Goal: Transaction & Acquisition: Purchase product/service

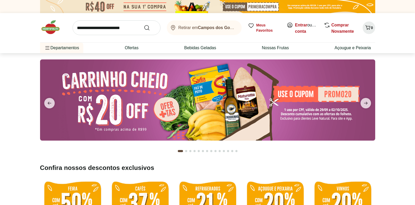
click at [343, 92] on img at bounding box center [207, 99] width 335 height 81
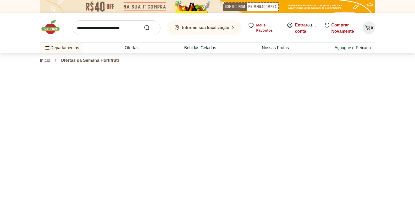
select select "**********"
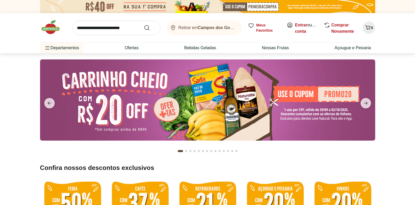
click at [305, 97] on img at bounding box center [207, 99] width 335 height 81
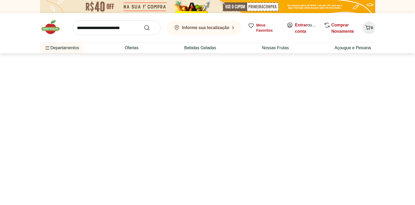
select select "**********"
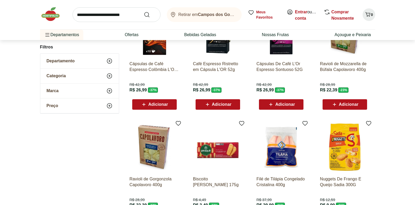
scroll to position [98, 0]
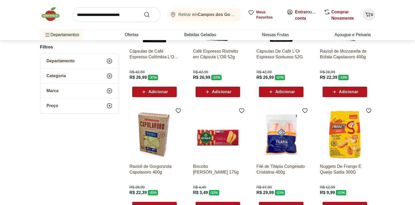
click at [350, 89] on span "Adicionar" at bounding box center [344, 92] width 27 height 6
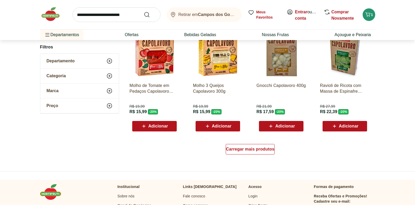
scroll to position [323, 0]
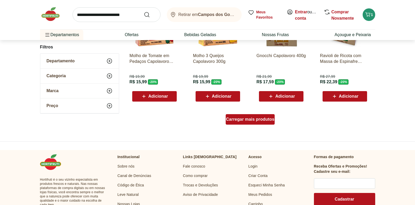
click at [244, 120] on span "Carregar mais produtos" at bounding box center [250, 119] width 48 height 4
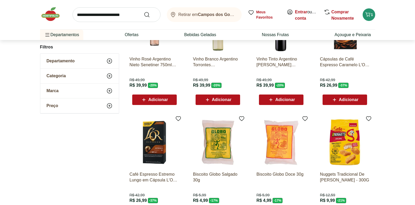
scroll to position [581, 0]
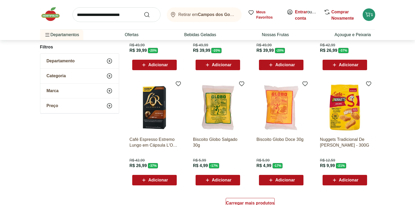
click at [285, 179] on span "Adicionar" at bounding box center [285, 180] width 20 height 4
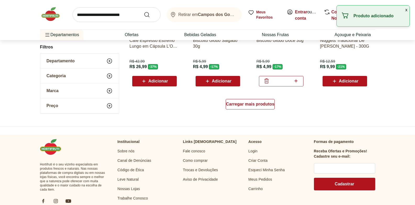
scroll to position [681, 0]
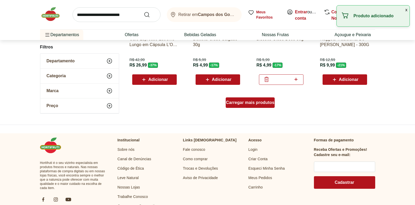
click at [252, 104] on span "Carregar mais produtos" at bounding box center [250, 102] width 48 height 4
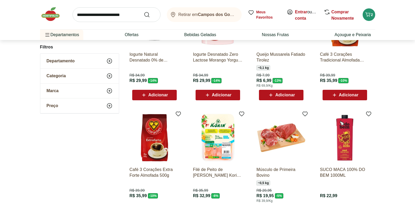
scroll to position [928, 0]
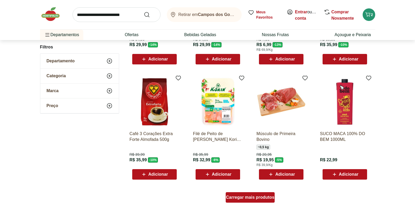
click at [254, 198] on span "Carregar mais produtos" at bounding box center [250, 197] width 48 height 4
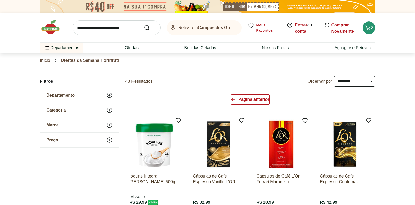
click at [50, 26] on img at bounding box center [53, 27] width 26 height 16
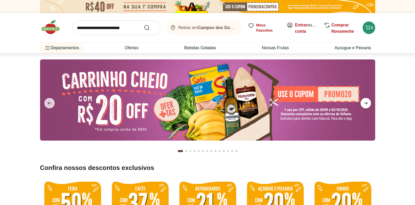
click at [369, 104] on span "next" at bounding box center [365, 103] width 10 height 10
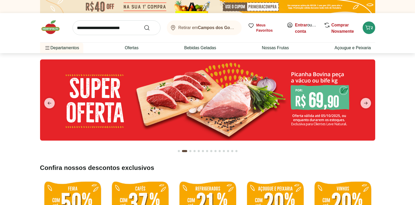
click at [227, 104] on img at bounding box center [207, 99] width 335 height 81
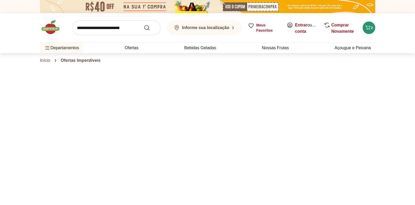
select select "**********"
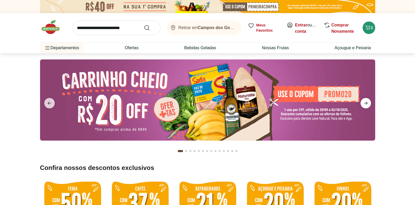
click at [363, 104] on icon "next" at bounding box center [365, 103] width 6 height 6
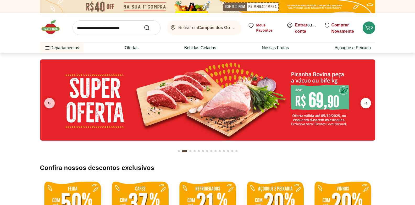
click at [367, 102] on icon "next" at bounding box center [365, 103] width 6 height 6
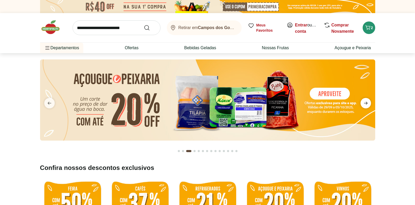
click at [367, 102] on icon "next" at bounding box center [365, 103] width 6 height 6
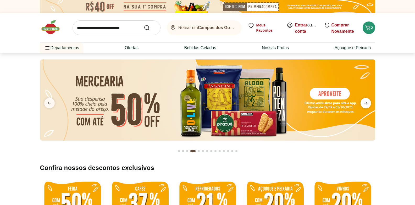
click at [367, 102] on icon "next" at bounding box center [365, 103] width 6 height 6
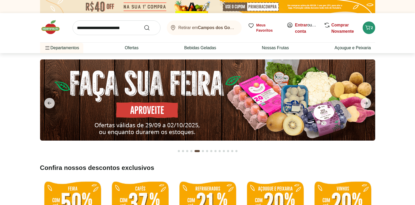
click at [161, 113] on img at bounding box center [207, 99] width 335 height 81
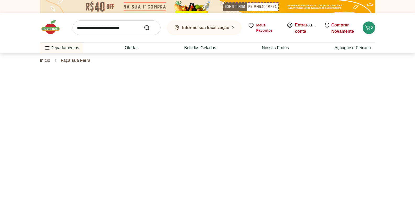
select select "**********"
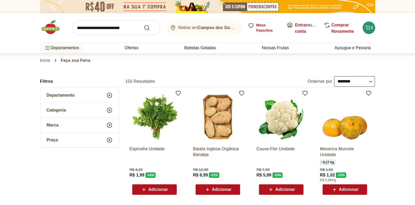
click at [154, 189] on span "Adicionar" at bounding box center [158, 189] width 20 height 4
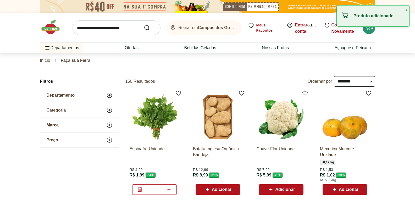
click at [220, 189] on span "Adicionar" at bounding box center [222, 189] width 20 height 4
click at [290, 189] on span "Adicionar" at bounding box center [285, 189] width 20 height 4
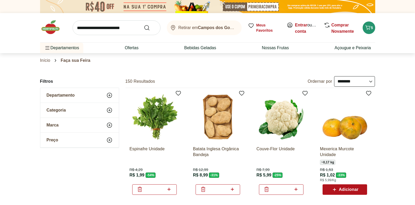
click at [340, 190] on span "Adicionar" at bounding box center [349, 189] width 20 height 4
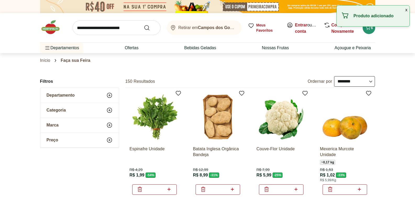
click at [361, 189] on icon at bounding box center [359, 189] width 7 height 6
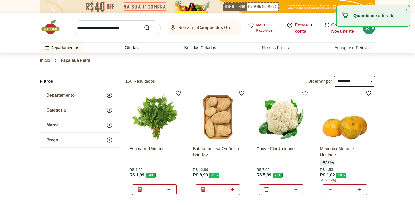
type input "*"
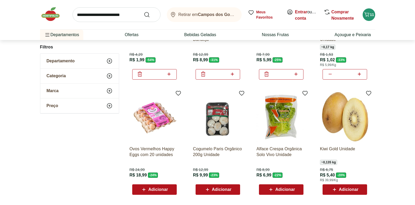
scroll to position [150, 0]
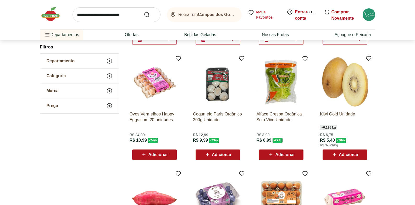
click at [215, 151] on span "Adicionar" at bounding box center [217, 154] width 27 height 6
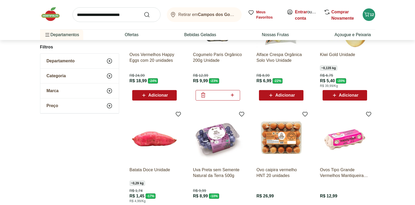
scroll to position [241, 0]
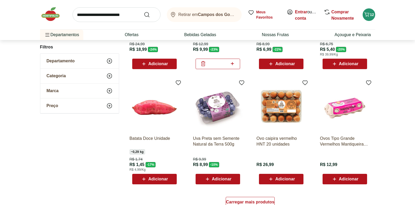
click at [169, 180] on div "Adicionar" at bounding box center [154, 178] width 36 height 9
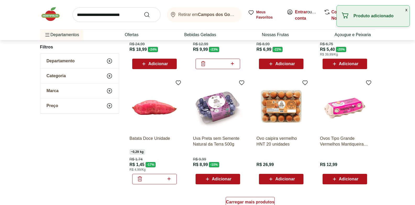
click at [167, 178] on icon at bounding box center [169, 179] width 7 height 6
type input "*"
click at [216, 179] on span "Adicionar" at bounding box center [222, 179] width 20 height 4
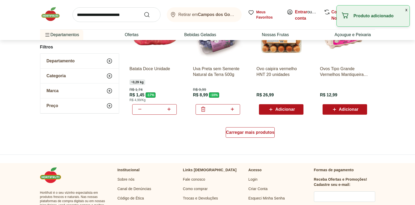
scroll to position [312, 0]
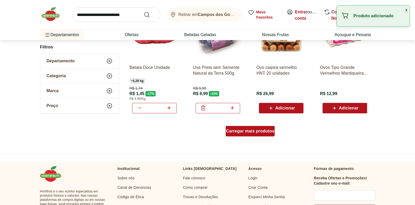
click at [235, 136] on div "Carregar mais produtos" at bounding box center [250, 131] width 49 height 10
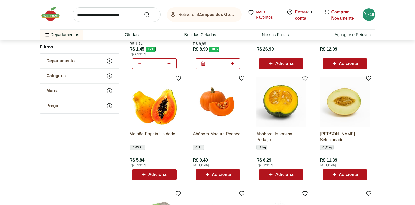
scroll to position [373, 0]
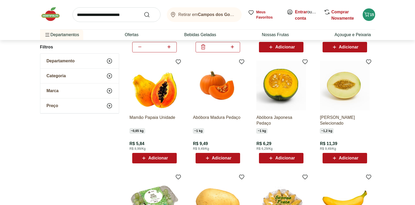
click at [207, 157] on icon at bounding box center [207, 158] width 7 height 6
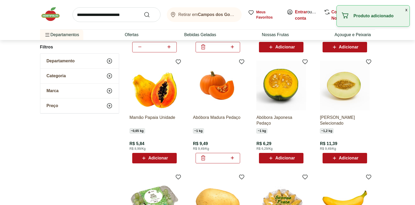
click at [333, 158] on icon at bounding box center [334, 158] width 7 height 6
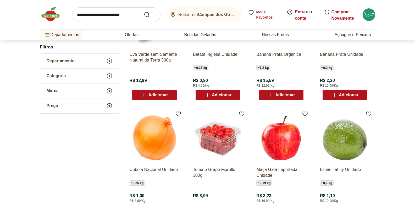
scroll to position [602, 0]
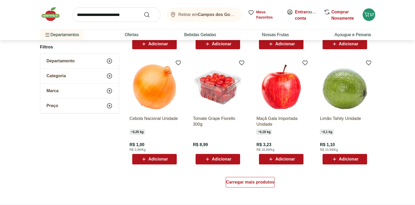
click at [146, 162] on div "Adicionar" at bounding box center [154, 158] width 36 height 9
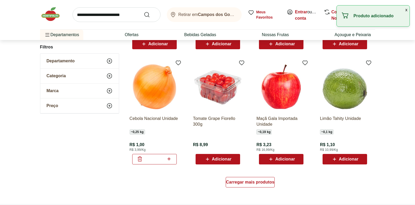
click at [168, 160] on icon at bounding box center [169, 159] width 7 height 6
type input "*"
click at [219, 157] on span "Adicionar" at bounding box center [222, 159] width 20 height 4
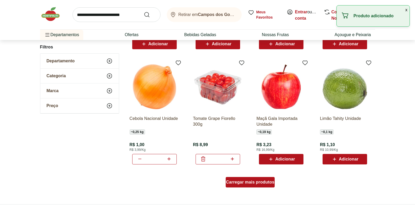
click at [241, 183] on span "Carregar mais produtos" at bounding box center [250, 182] width 48 height 4
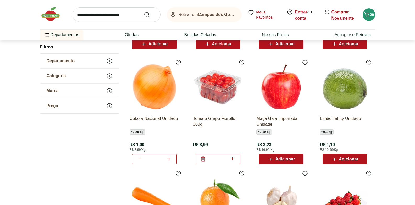
scroll to position [705, 0]
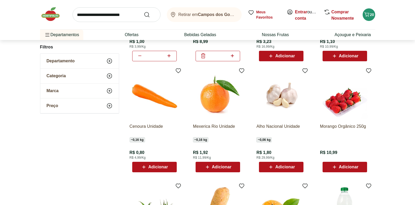
click at [152, 167] on span "Adicionar" at bounding box center [158, 167] width 20 height 4
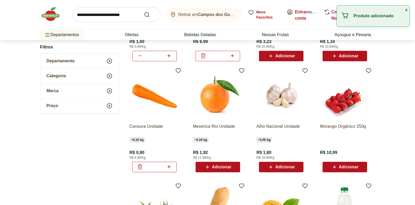
click at [169, 167] on icon at bounding box center [169, 167] width 7 height 6
type input "*"
click at [350, 170] on span "Adicionar" at bounding box center [344, 167] width 27 height 6
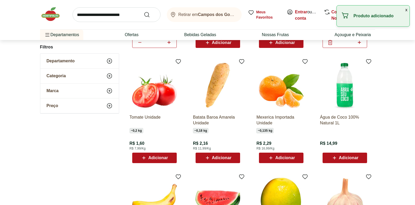
scroll to position [831, 0]
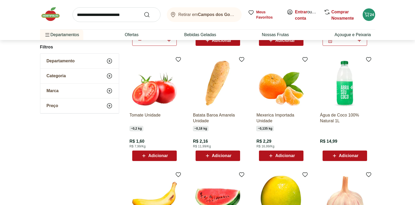
click at [163, 155] on span "Adicionar" at bounding box center [158, 156] width 20 height 4
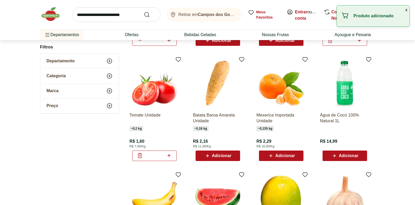
click at [170, 156] on icon at bounding box center [169, 155] width 7 height 6
type input "*"
click at [220, 156] on span "Adicionar" at bounding box center [222, 156] width 20 height 4
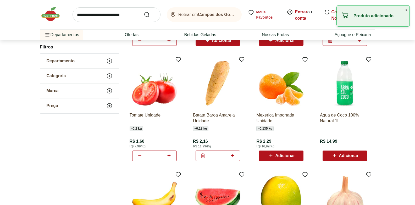
click at [229, 157] on input "*" at bounding box center [217, 156] width 23 height 6
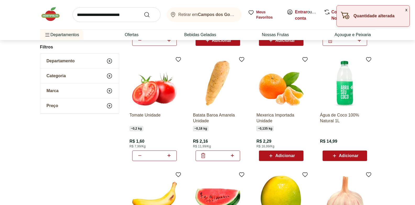
click at [233, 156] on icon at bounding box center [232, 155] width 7 height 6
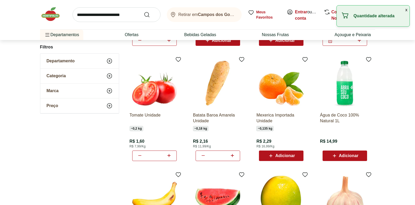
click at [233, 156] on icon at bounding box center [232, 155] width 7 height 6
type input "*"
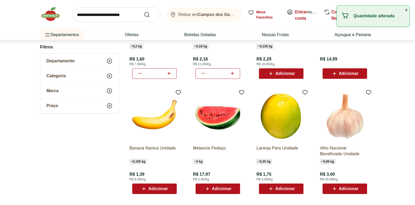
scroll to position [956, 0]
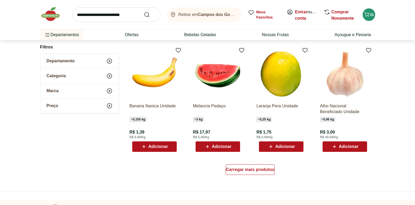
click at [167, 146] on span "Adicionar" at bounding box center [158, 146] width 20 height 4
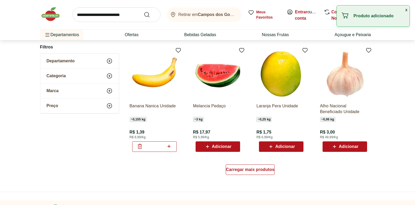
click at [169, 146] on icon at bounding box center [168, 146] width 3 height 3
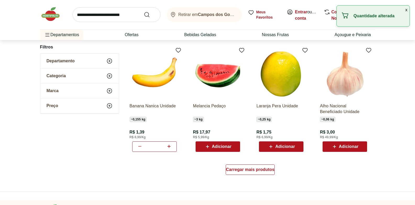
click at [169, 146] on icon at bounding box center [168, 146] width 3 height 3
type input "*"
click at [239, 169] on span "Carregar mais produtos" at bounding box center [250, 169] width 48 height 4
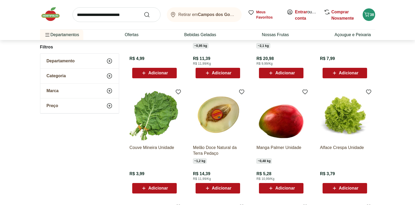
scroll to position [1058, 0]
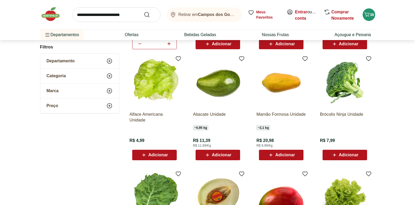
click at [162, 155] on span "Adicionar" at bounding box center [158, 155] width 20 height 4
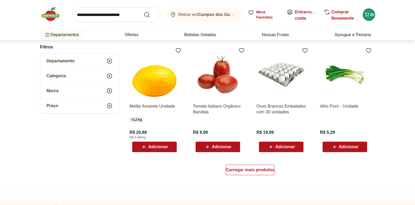
scroll to position [1343, 0]
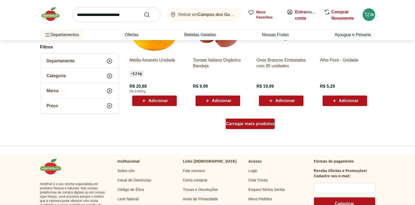
click at [254, 123] on span "Carregar mais produtos" at bounding box center [250, 124] width 48 height 4
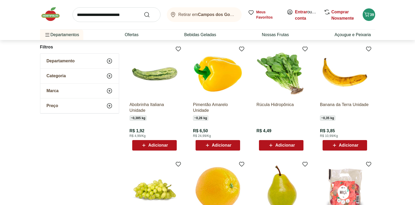
scroll to position [1427, 0]
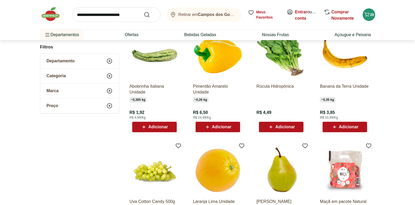
click at [152, 127] on span "Adicionar" at bounding box center [158, 127] width 20 height 4
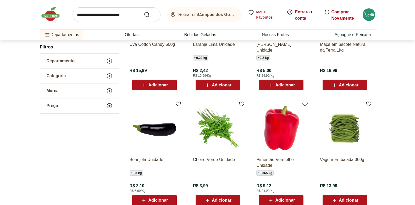
scroll to position [1605, 0]
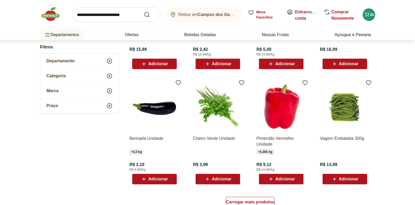
click at [211, 179] on span "Adicionar" at bounding box center [217, 179] width 27 height 6
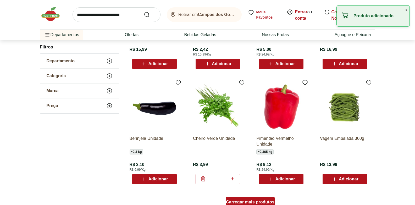
click at [266, 200] on span "Carregar mais produtos" at bounding box center [250, 202] width 48 height 4
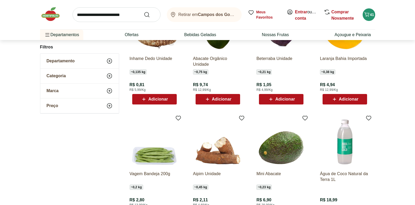
scroll to position [1950, 0]
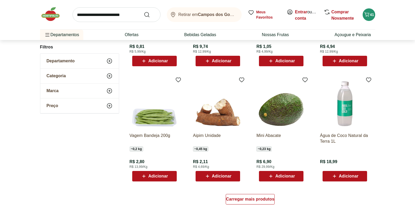
click at [208, 178] on icon at bounding box center [207, 176] width 7 height 6
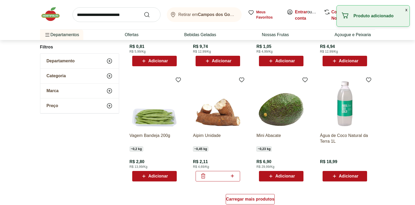
click at [230, 175] on icon at bounding box center [232, 176] width 7 height 6
click at [232, 175] on icon at bounding box center [232, 176] width 7 height 6
type input "*"
click at [159, 174] on span "Adicionar" at bounding box center [158, 176] width 20 height 4
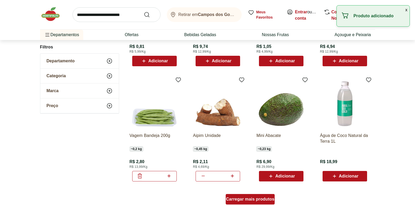
click at [264, 198] on span "Carregar mais produtos" at bounding box center [250, 199] width 48 height 4
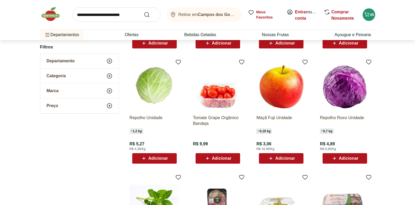
scroll to position [2307, 0]
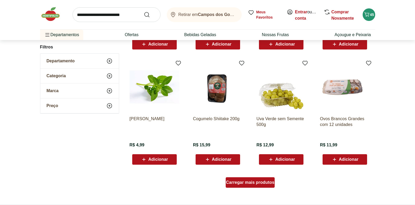
click at [265, 185] on div "Carregar mais produtos" at bounding box center [250, 182] width 49 height 10
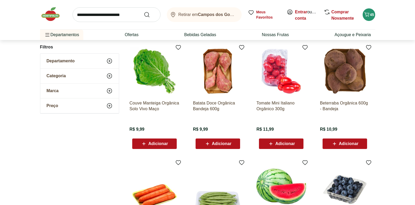
scroll to position [2668, 0]
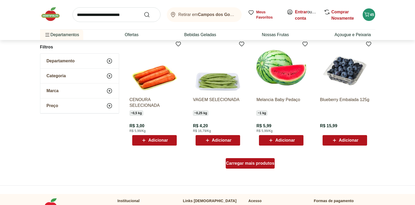
click at [256, 167] on div "Carregar mais produtos" at bounding box center [250, 163] width 49 height 10
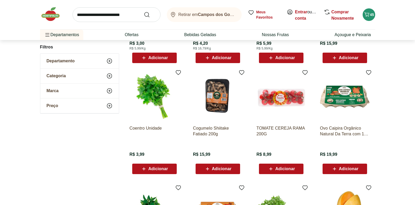
scroll to position [2687, 0]
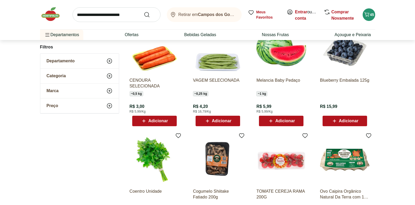
click at [227, 119] on span "Adicionar" at bounding box center [222, 121] width 20 height 4
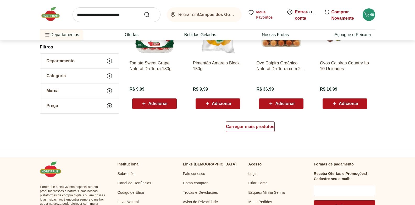
scroll to position [3070, 0]
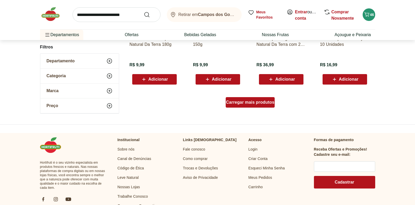
click at [255, 100] on span "Carregar mais produtos" at bounding box center [250, 102] width 48 height 4
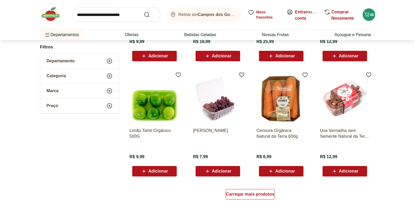
scroll to position [3362, 0]
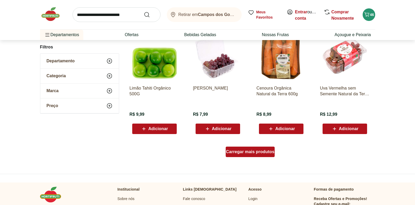
click at [262, 153] on span "Carregar mais produtos" at bounding box center [250, 152] width 48 height 4
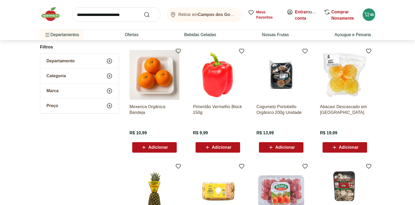
scroll to position [3661, 0]
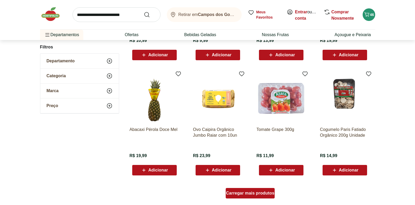
click at [260, 189] on div "Carregar mais produtos" at bounding box center [250, 193] width 49 height 10
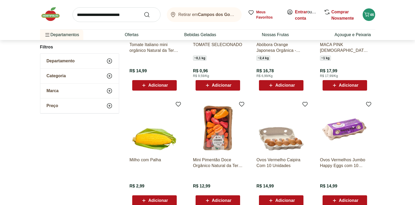
scroll to position [4016, 0]
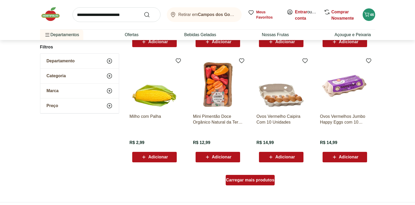
click at [260, 178] on span "Carregar mais produtos" at bounding box center [250, 180] width 48 height 4
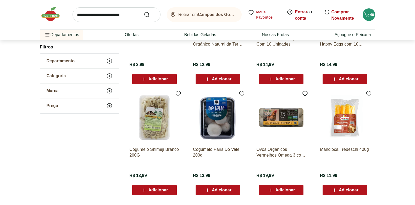
scroll to position [4107, 0]
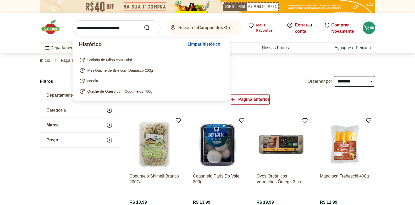
click at [115, 30] on input "search" at bounding box center [116, 27] width 88 height 15
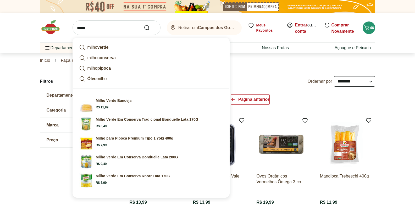
type input "*****"
click at [144, 25] on button "Submit Search" at bounding box center [150, 28] width 13 height 6
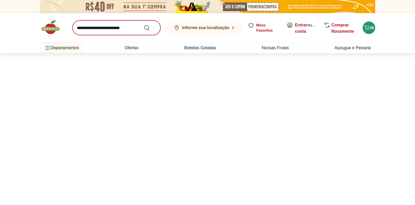
select select "**********"
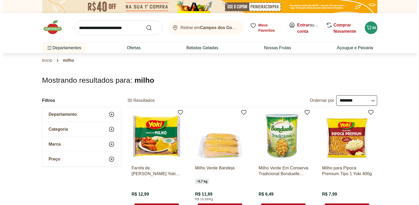
scroll to position [47, 0]
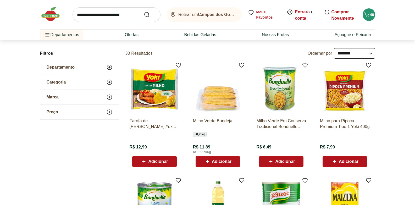
click at [226, 161] on span "Adicionar" at bounding box center [222, 161] width 20 height 4
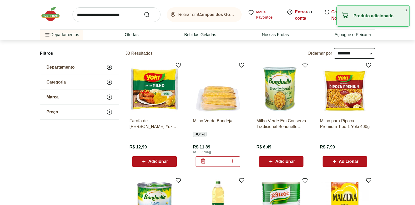
click at [395, 35] on header "Retirar em Campos dos Goytacazes/RJ Entrar ou Criar conta 47 Retirar em Campos …" at bounding box center [207, 20] width 415 height 40
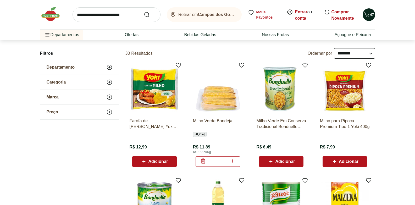
click at [370, 13] on span "47" at bounding box center [372, 15] width 4 height 4
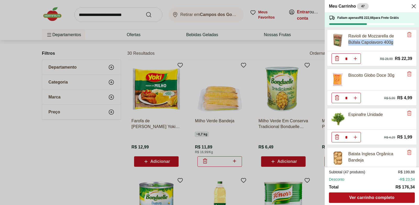
drag, startPoint x: 418, startPoint y: 38, endPoint x: 418, endPoint y: 44, distance: 6.8
click at [414, 44] on div "Meu Carrinho 47 Faltam apenas R$ 222,66 para Frete Grátis Ravioli de Mozzarella…" at bounding box center [371, 102] width 94 height 205
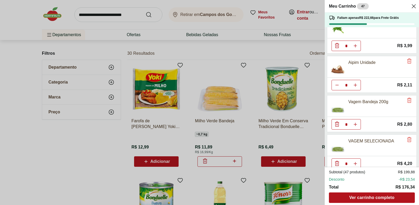
scroll to position [811, 0]
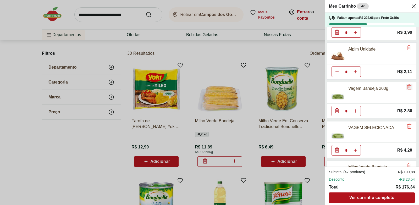
click at [407, 87] on icon "Remove" at bounding box center [409, 86] width 4 height 5
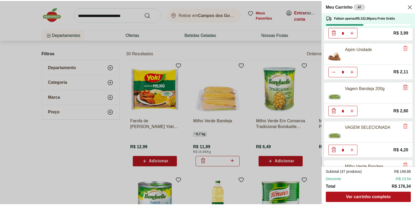
scroll to position [804, 0]
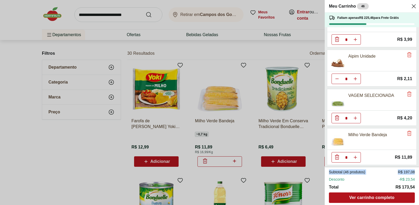
drag, startPoint x: 418, startPoint y: 152, endPoint x: 418, endPoint y: 172, distance: 20.7
click at [414, 172] on div "Meu Carrinho 46 Faltam apenas R$ 225,46 para Frete Grátis Ravioli de Mozzarella…" at bounding box center [371, 102] width 94 height 205
click at [182, 56] on div "Meu Carrinho 46 Faltam apenas R$ 225,46 para Frete Grátis Ravioli de Mozzarella…" at bounding box center [209, 102] width 419 height 205
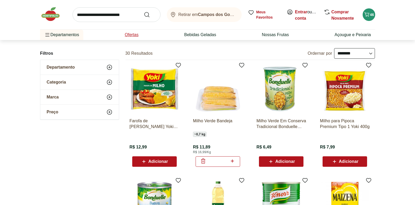
click at [133, 35] on link "Ofertas" at bounding box center [132, 35] width 14 height 6
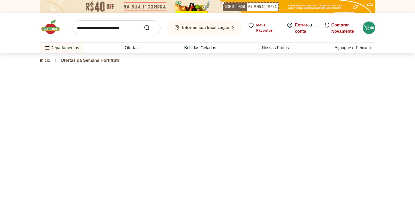
select select "**********"
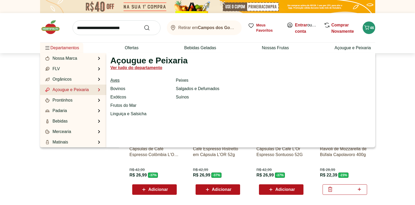
click at [114, 80] on link "Aves" at bounding box center [114, 80] width 9 height 6
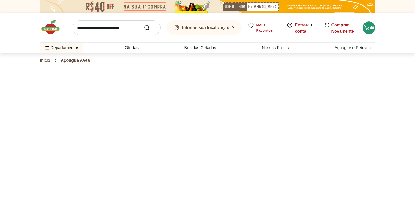
select select "**********"
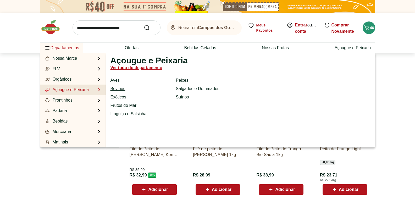
click at [121, 87] on link "Bovinos" at bounding box center [117, 89] width 15 height 6
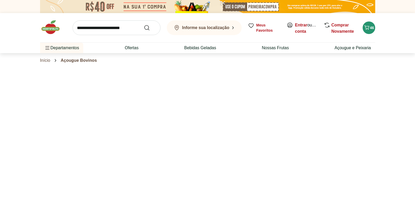
select select "**********"
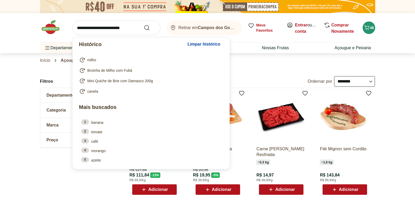
click at [103, 28] on input "search" at bounding box center [116, 27] width 88 height 15
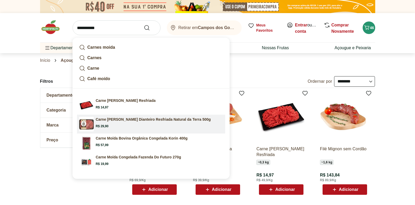
click at [106, 121] on p "Carne [PERSON_NAME] Dianteiro Resfriada Natural da Terra 500g" at bounding box center [153, 119] width 115 height 5
type input "**********"
